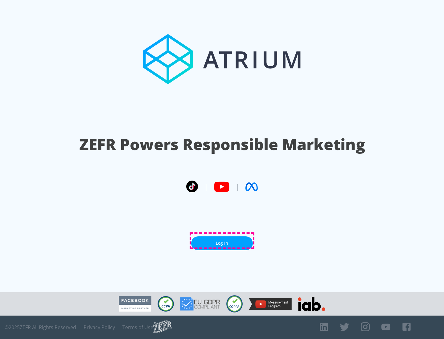
click at [222, 241] on link "Log In" at bounding box center [222, 243] width 62 height 14
